Goal: Find specific page/section: Find specific page/section

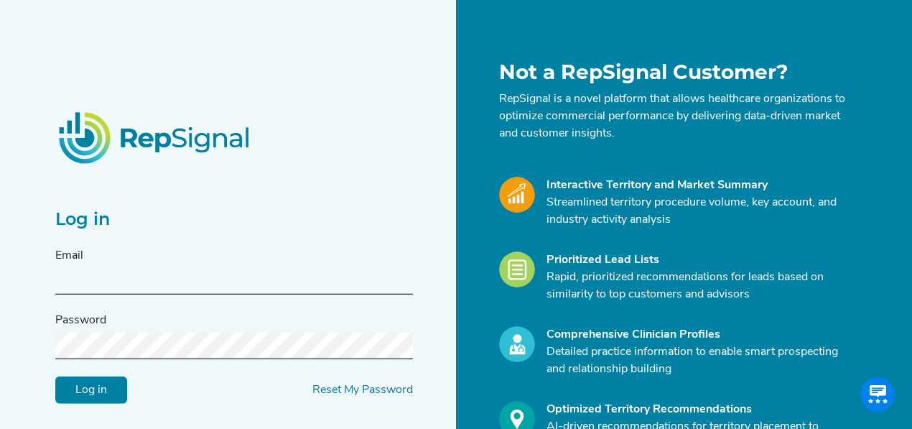
click at [126, 282] on input "text" at bounding box center [233, 281] width 357 height 27
type input "[PERSON_NAME][EMAIL_ADDRESS][DOMAIN_NAME]"
click at [55, 376] on input "Log in" at bounding box center [91, 389] width 72 height 27
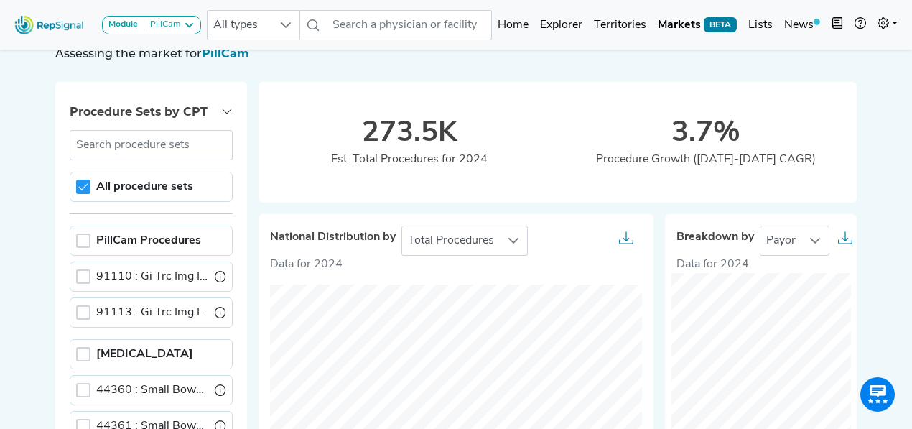
scroll to position [144, 0]
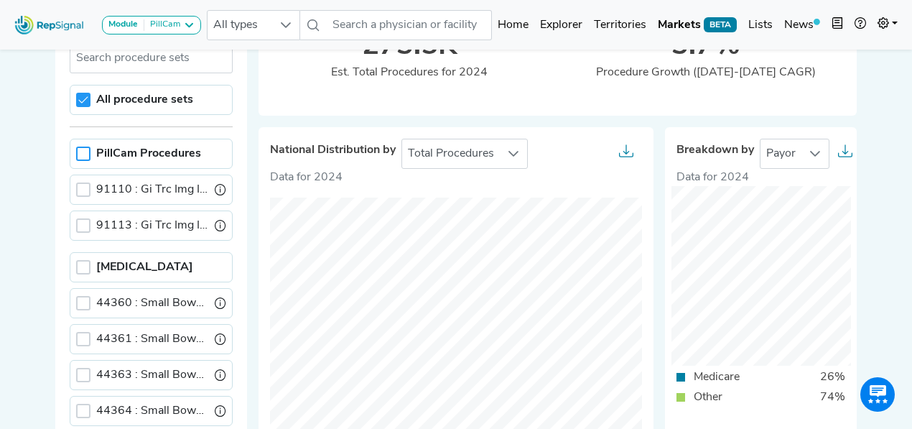
click at [86, 150] on div at bounding box center [83, 153] width 14 height 14
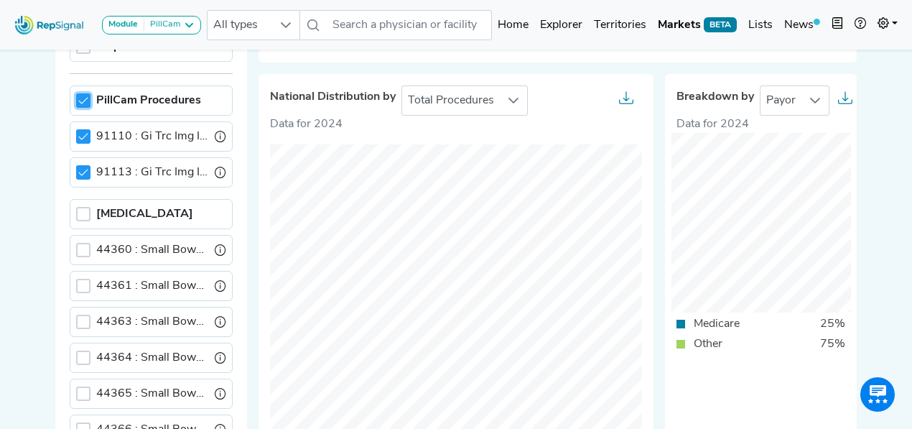
scroll to position [191, 0]
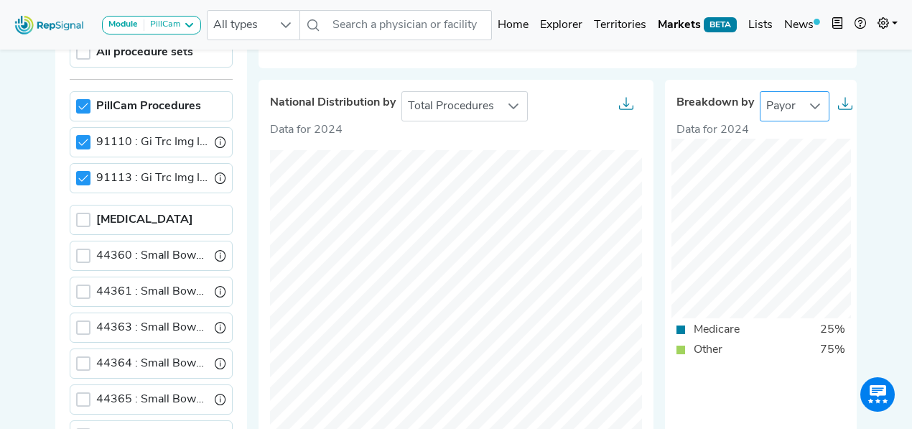
click at [812, 104] on icon at bounding box center [814, 105] width 11 height 11
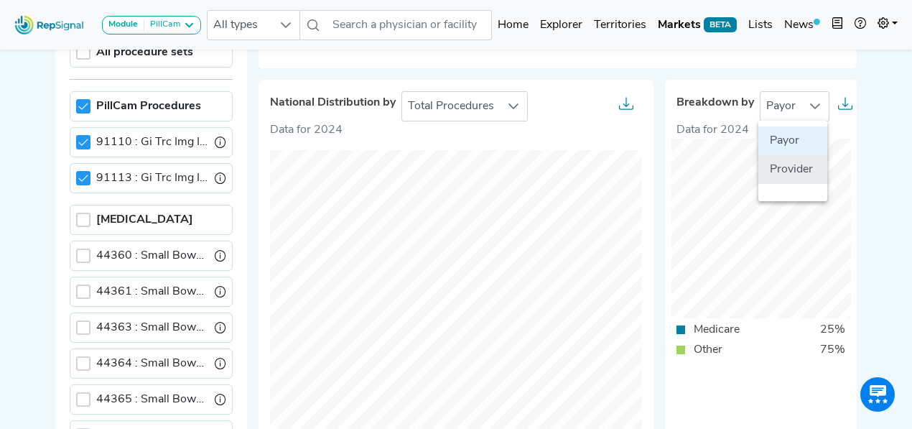
click at [798, 170] on li "Provider" at bounding box center [792, 169] width 69 height 29
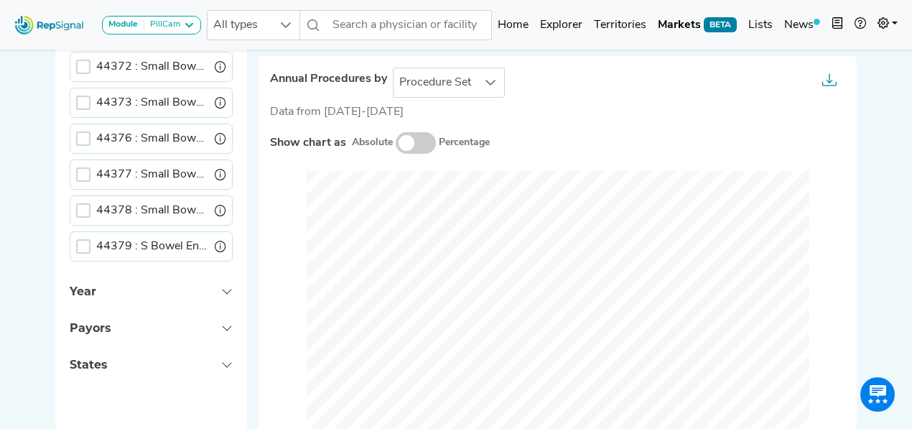
scroll to position [670, 7]
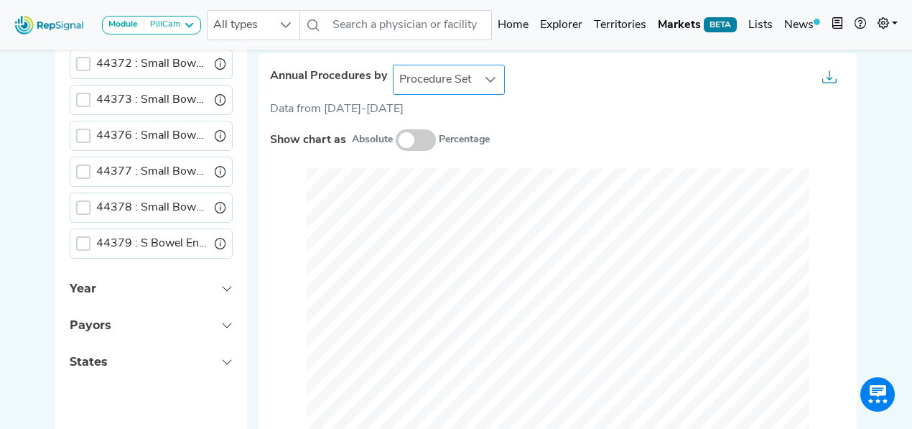
click at [485, 79] on icon at bounding box center [490, 79] width 11 height 11
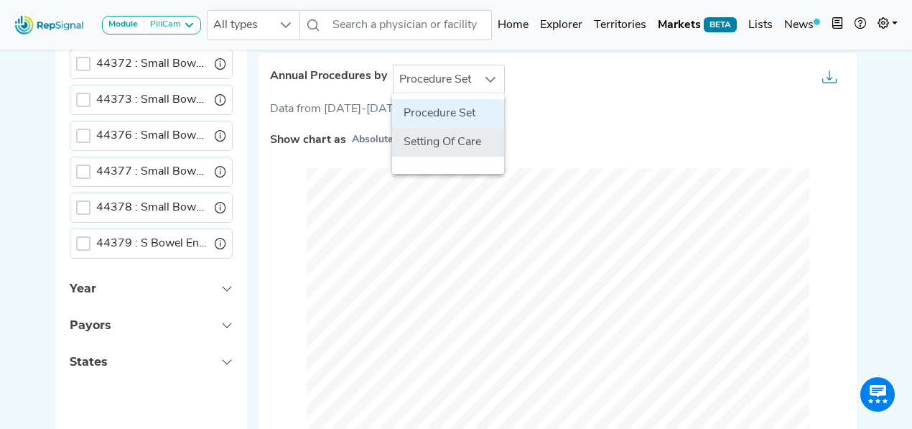
click at [446, 140] on li "Setting Of Care" at bounding box center [448, 142] width 112 height 29
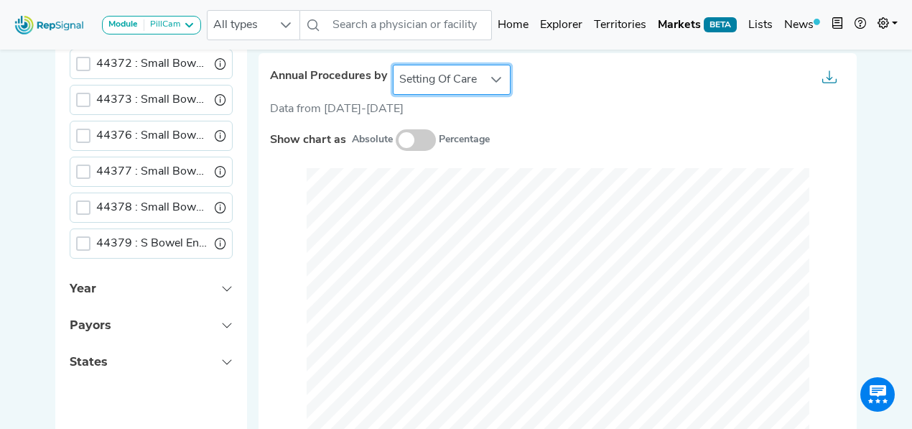
scroll to position [718, 7]
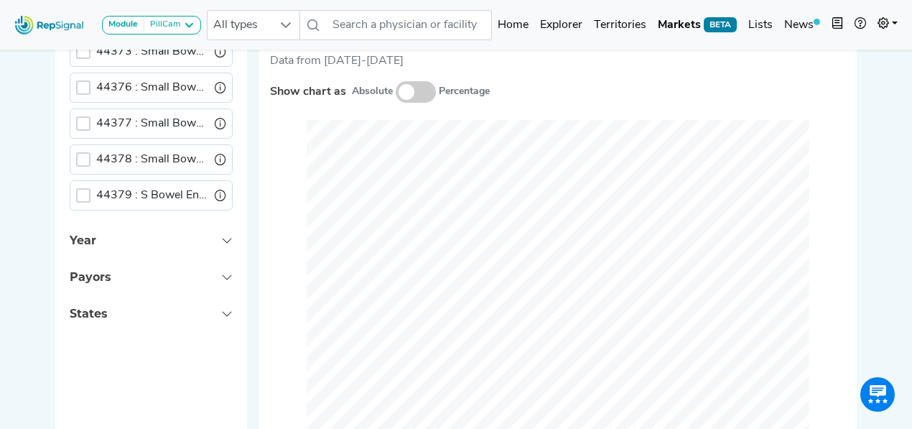
click at [406, 88] on span at bounding box center [416, 92] width 40 height 22
click at [396, 93] on input "checkbox" at bounding box center [396, 93] width 0 height 0
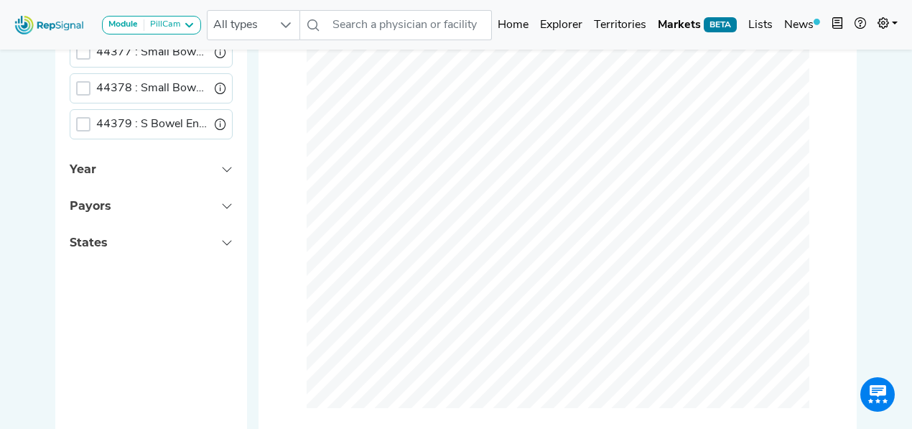
scroll to position [811, 7]
